Goal: Task Accomplishment & Management: Complete application form

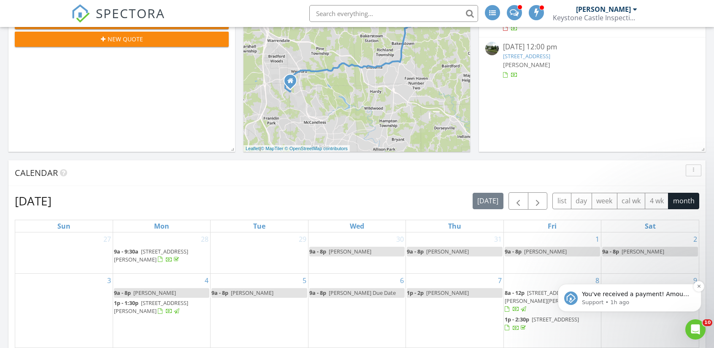
click at [610, 296] on p "You've received a payment! Amount $599.00 Fee $0.00 Net $599.00 Transaction # p…" at bounding box center [636, 294] width 109 height 8
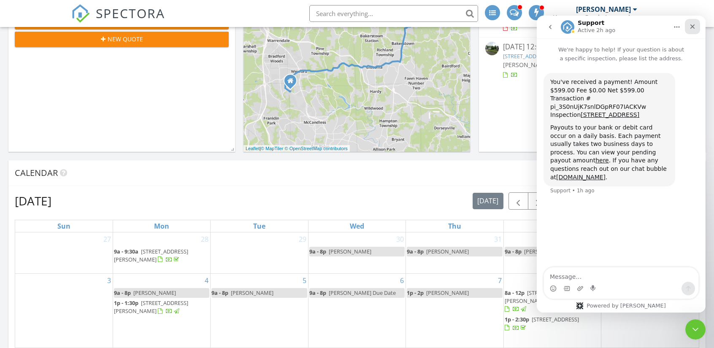
click at [691, 30] on icon "Close" at bounding box center [692, 26] width 7 height 7
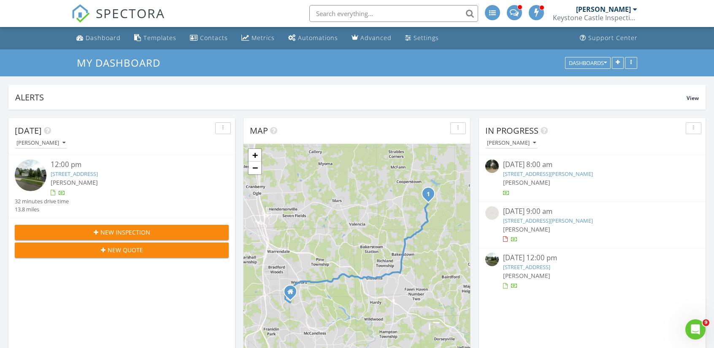
click at [115, 231] on span "New Inspection" at bounding box center [125, 232] width 50 height 9
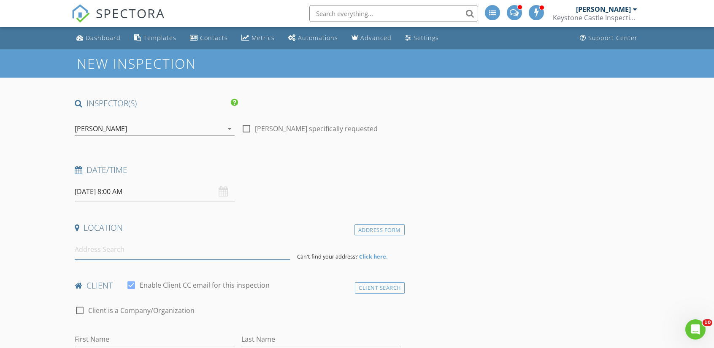
click at [158, 250] on input at bounding box center [182, 249] width 215 height 21
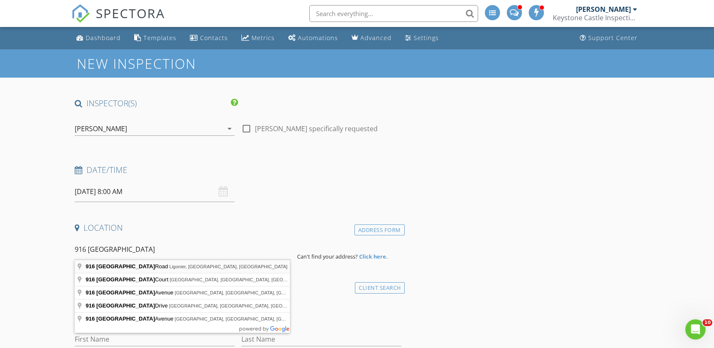
type input "916 Stratford Road, Ligonier, PA, USA"
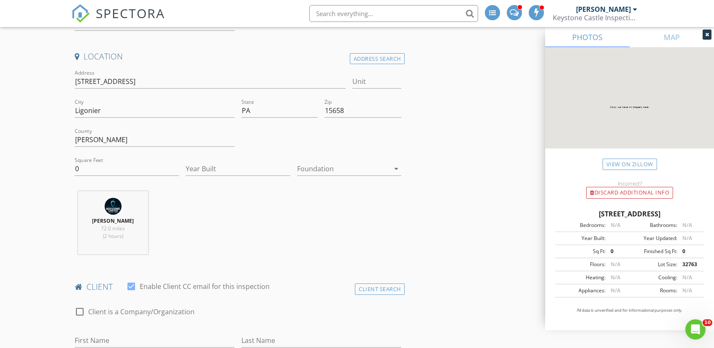
scroll to position [253, 0]
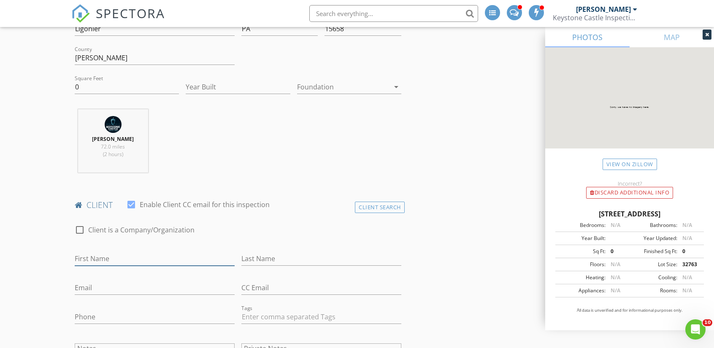
click at [118, 256] on input "First Name" at bounding box center [155, 259] width 160 height 14
drag, startPoint x: 118, startPoint y: 257, endPoint x: 0, endPoint y: 252, distance: 118.2
type input "Chayce"
type input "Zoppetti"
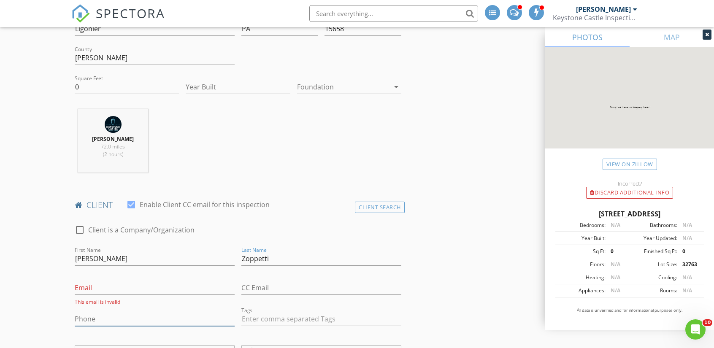
click at [97, 316] on input "Phone" at bounding box center [155, 319] width 160 height 14
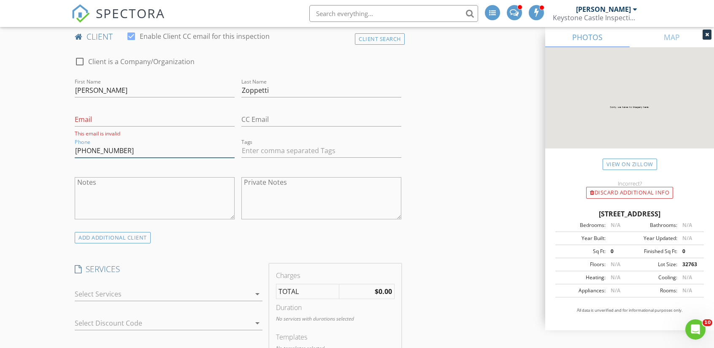
scroll to position [422, 0]
type input "724-972-9281"
click at [241, 291] on div at bounding box center [163, 293] width 176 height 13
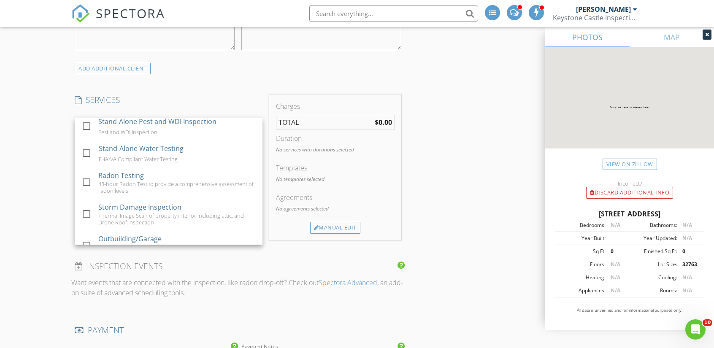
scroll to position [107, 0]
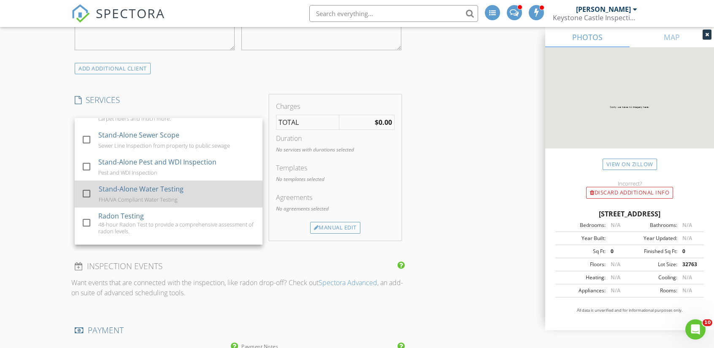
click at [191, 201] on div "Stand-Alone Water Testing FHA/VA Compliant Water Testing" at bounding box center [177, 194] width 157 height 27
checkbox input "false"
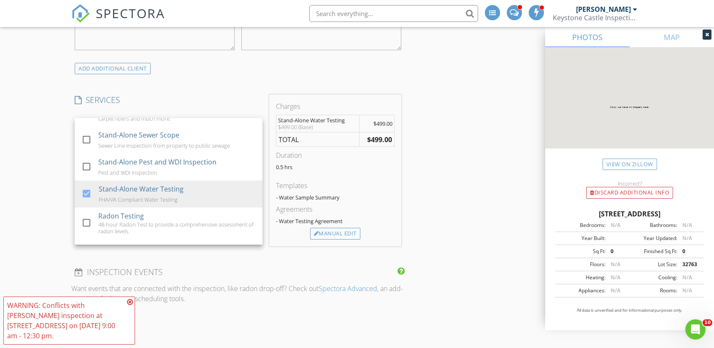
click at [354, 267] on h4 "INSPECTION EVENTS" at bounding box center [238, 272] width 326 height 11
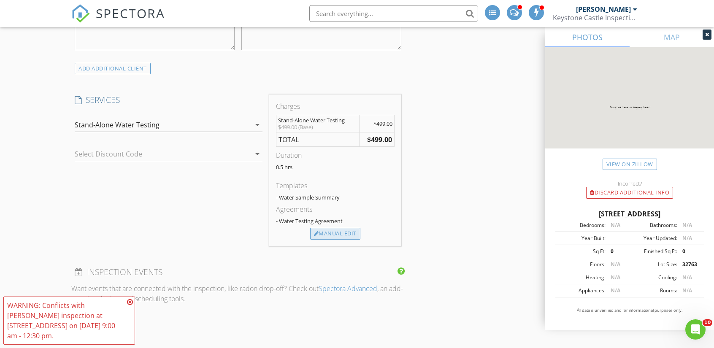
click at [339, 233] on div "Manual Edit" at bounding box center [335, 234] width 50 height 12
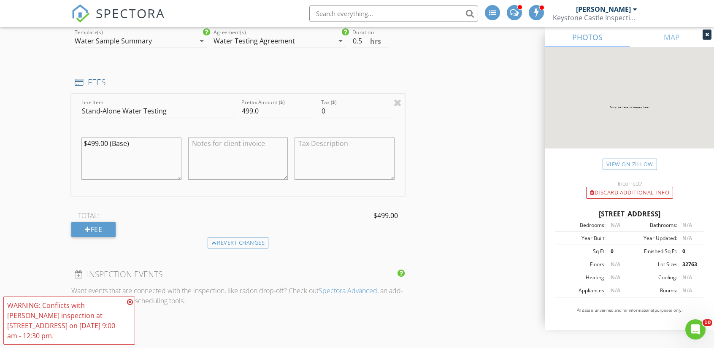
scroll to position [675, 0]
click at [100, 229] on div "Fee" at bounding box center [93, 228] width 44 height 15
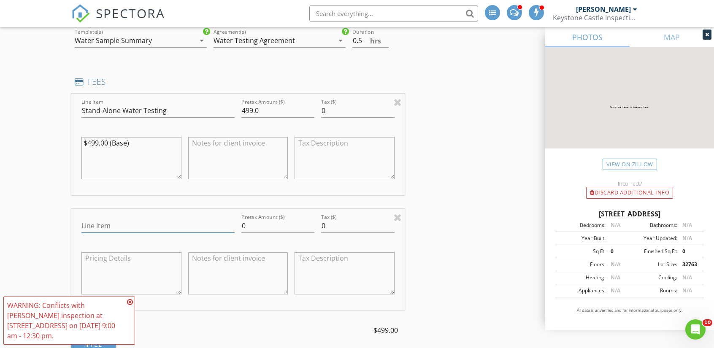
click at [137, 221] on input "Line Item" at bounding box center [157, 226] width 153 height 14
type input "Well Shock Treatment"
drag, startPoint x: 258, startPoint y: 223, endPoint x: 217, endPoint y: 226, distance: 41.0
click at [217, 226] on div "Line Item Well Shock Treatment Pretax Amount ($) 0 Tax ($) 0" at bounding box center [237, 260] width 333 height 102
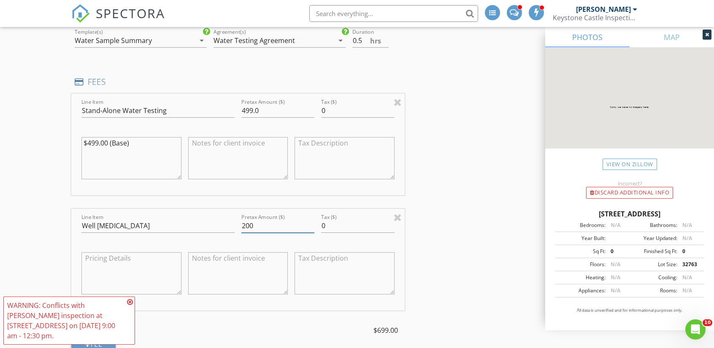
click at [271, 223] on input "200" at bounding box center [277, 226] width 73 height 14
type input "200.0"
drag, startPoint x: 363, startPoint y: 172, endPoint x: 421, endPoint y: 244, distance: 92.7
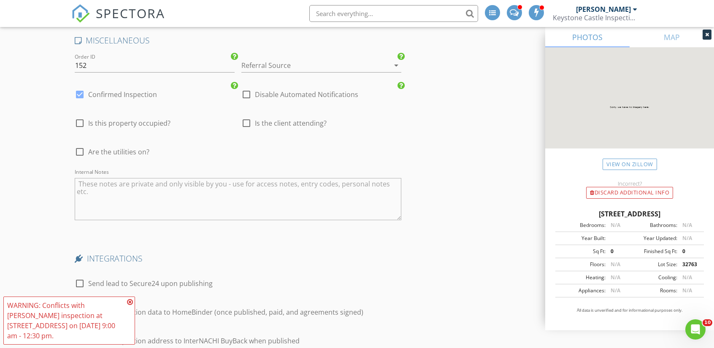
scroll to position [1434, 0]
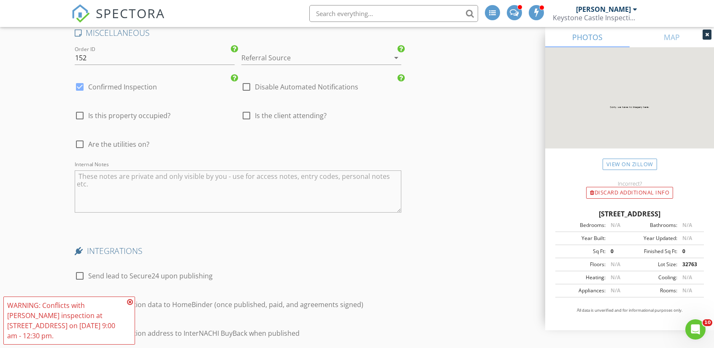
click at [131, 305] on icon at bounding box center [130, 302] width 6 height 7
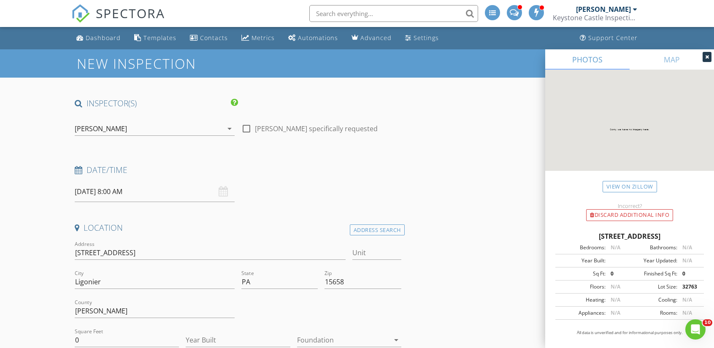
scroll to position [0, 0]
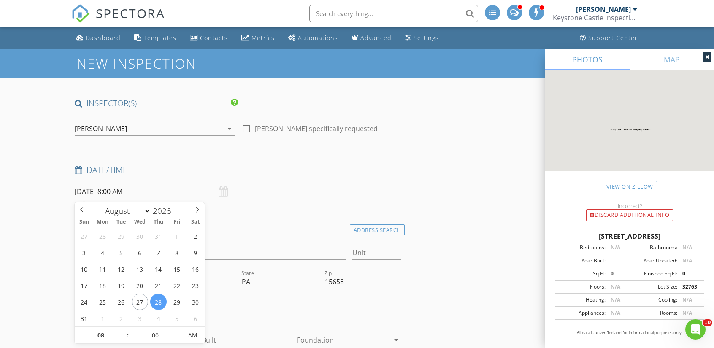
click at [89, 189] on input "08/28/2025 8:00 AM" at bounding box center [155, 191] width 160 height 21
type input "08/29/2025 8:00 AM"
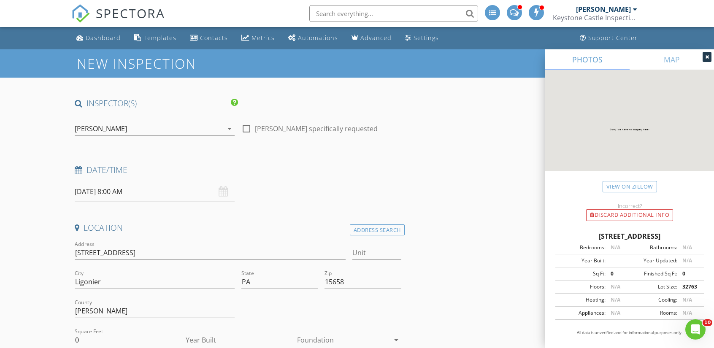
click at [276, 182] on div "Date/Time 08/29/2025 8:00 AM" at bounding box center [237, 183] width 333 height 38
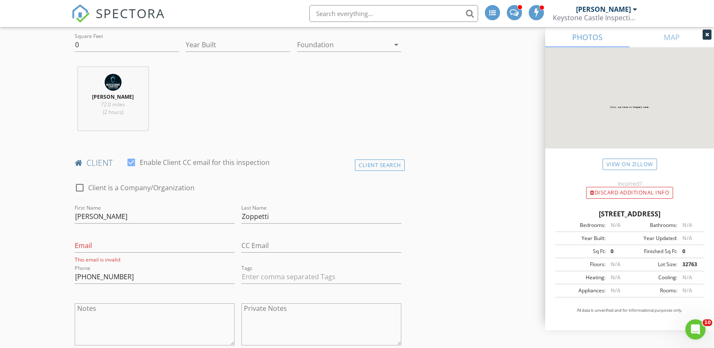
scroll to position [422, 0]
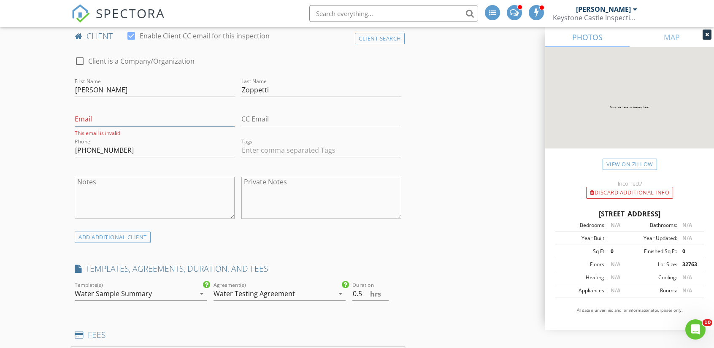
click at [119, 122] on input "Email" at bounding box center [155, 119] width 160 height 14
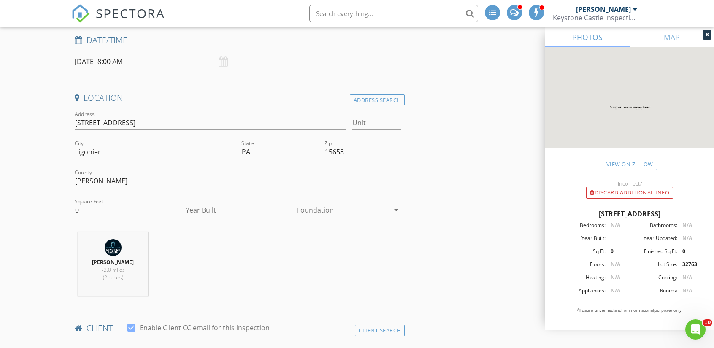
scroll to position [0, 0]
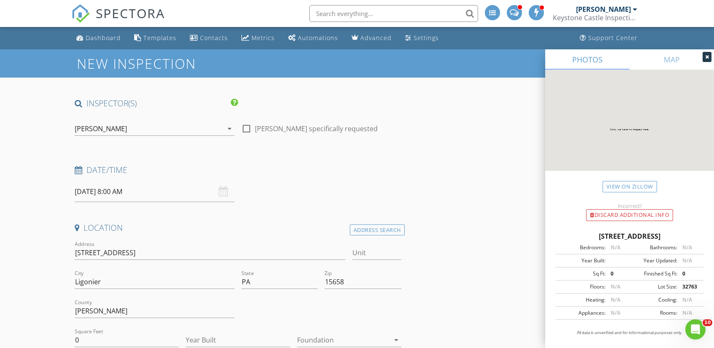
type input "chazzopp@gmail.com"
click at [120, 187] on input "08/29/2025 8:00 AM" at bounding box center [155, 191] width 160 height 21
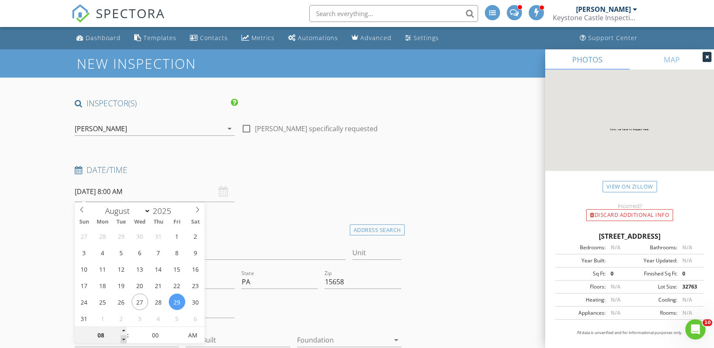
type input "07"
type input "08/29/2025 7:00 AM"
click at [126, 340] on span at bounding box center [124, 339] width 6 height 8
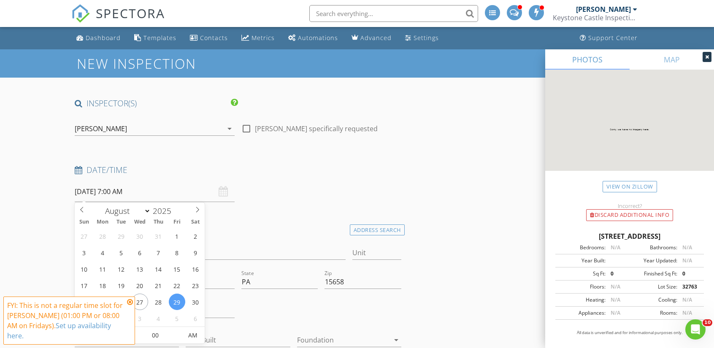
click at [129, 305] on icon at bounding box center [130, 302] width 6 height 7
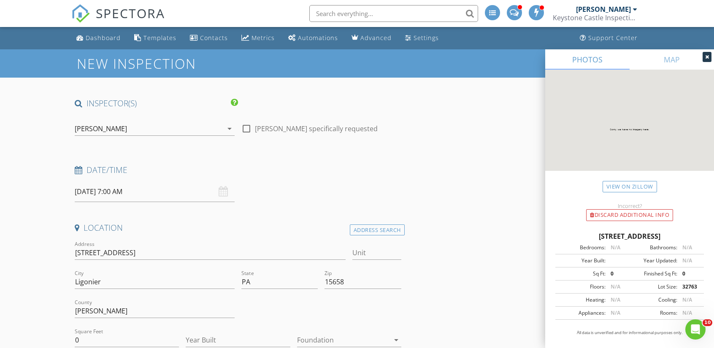
click at [115, 193] on input "08/29/2025 7:00 AM" at bounding box center [155, 191] width 160 height 21
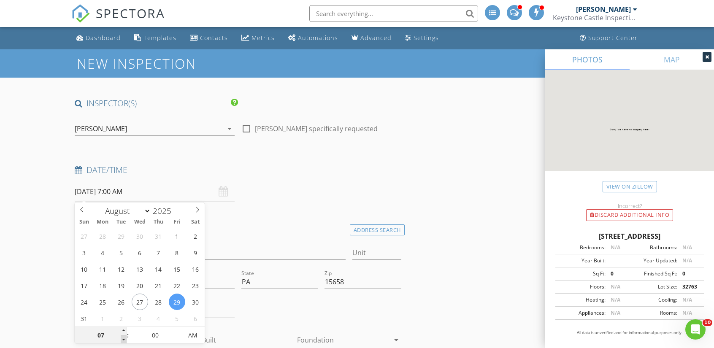
type input "06"
type input "08/29/2025 6:00 AM"
click at [125, 339] on span at bounding box center [124, 339] width 6 height 8
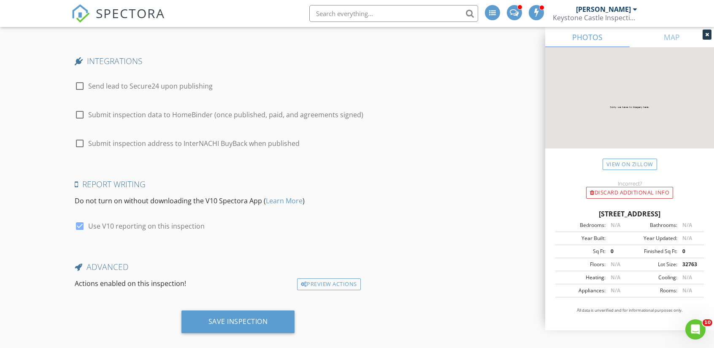
scroll to position [1630, 0]
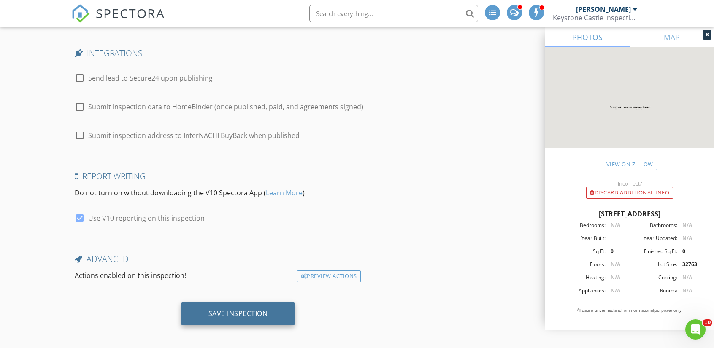
click at [221, 309] on div "Save Inspection" at bounding box center [237, 313] width 59 height 8
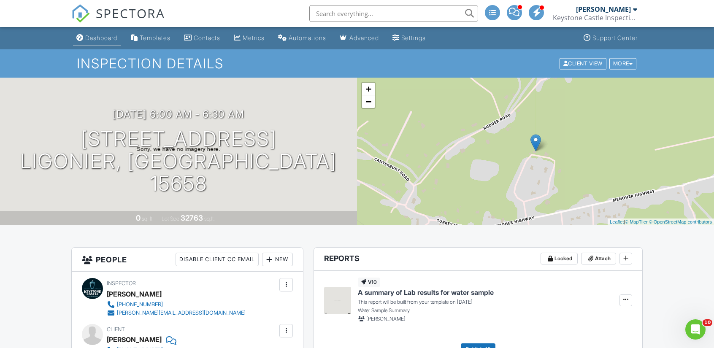
click at [102, 39] on div "Dashboard" at bounding box center [101, 37] width 32 height 7
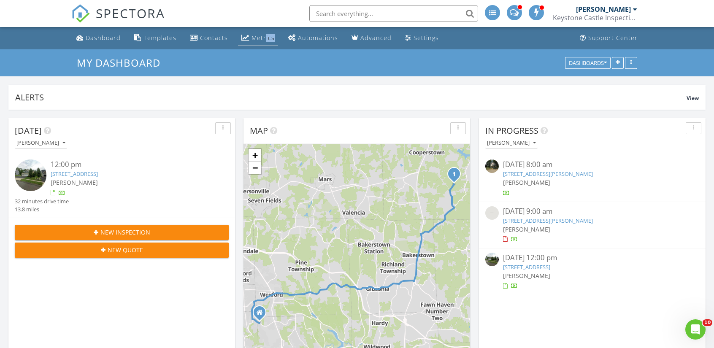
drag, startPoint x: 286, startPoint y: 49, endPoint x: 235, endPoint y: 45, distance: 51.1
click at [266, 49] on li "Metrics" at bounding box center [257, 38] width 43 height 22
click at [262, 35] on div "Metrics" at bounding box center [262, 38] width 23 height 8
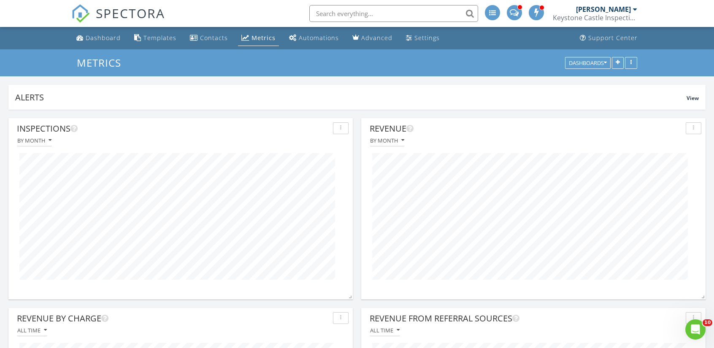
scroll to position [421581, 421418]
